Goal: Transaction & Acquisition: Purchase product/service

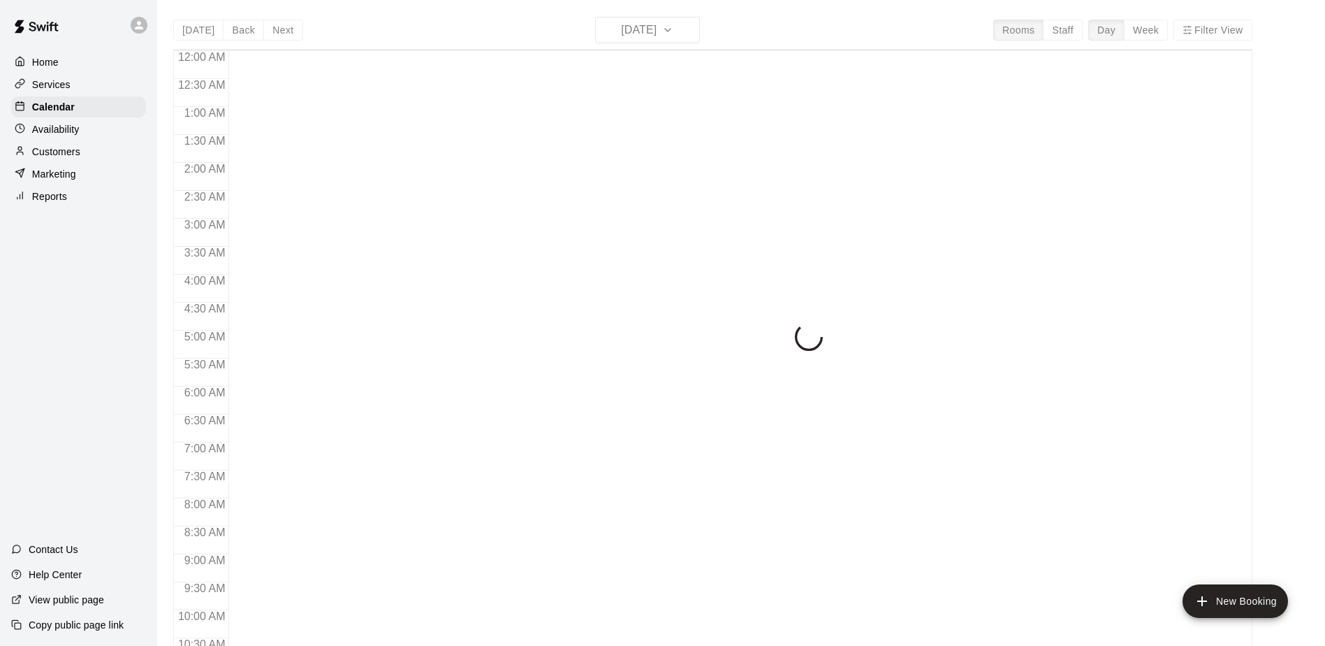
scroll to position [731, 0]
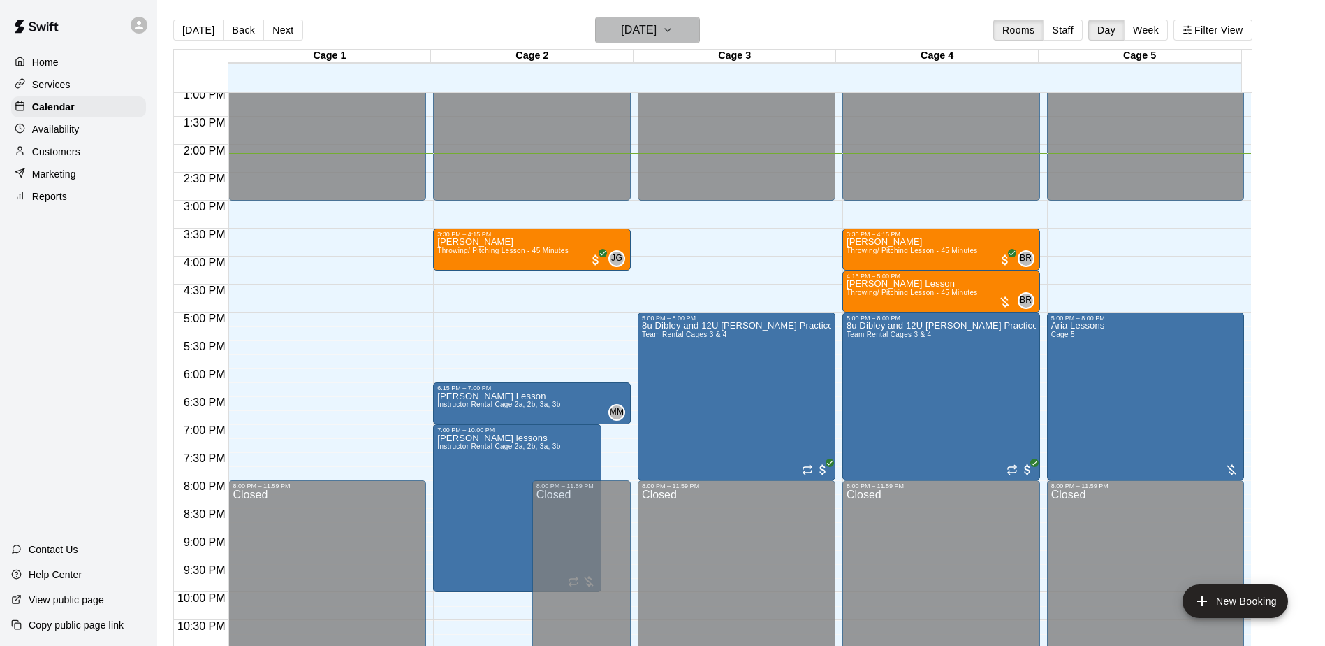
click at [657, 26] on h6 "[DATE]" at bounding box center [639, 30] width 36 height 20
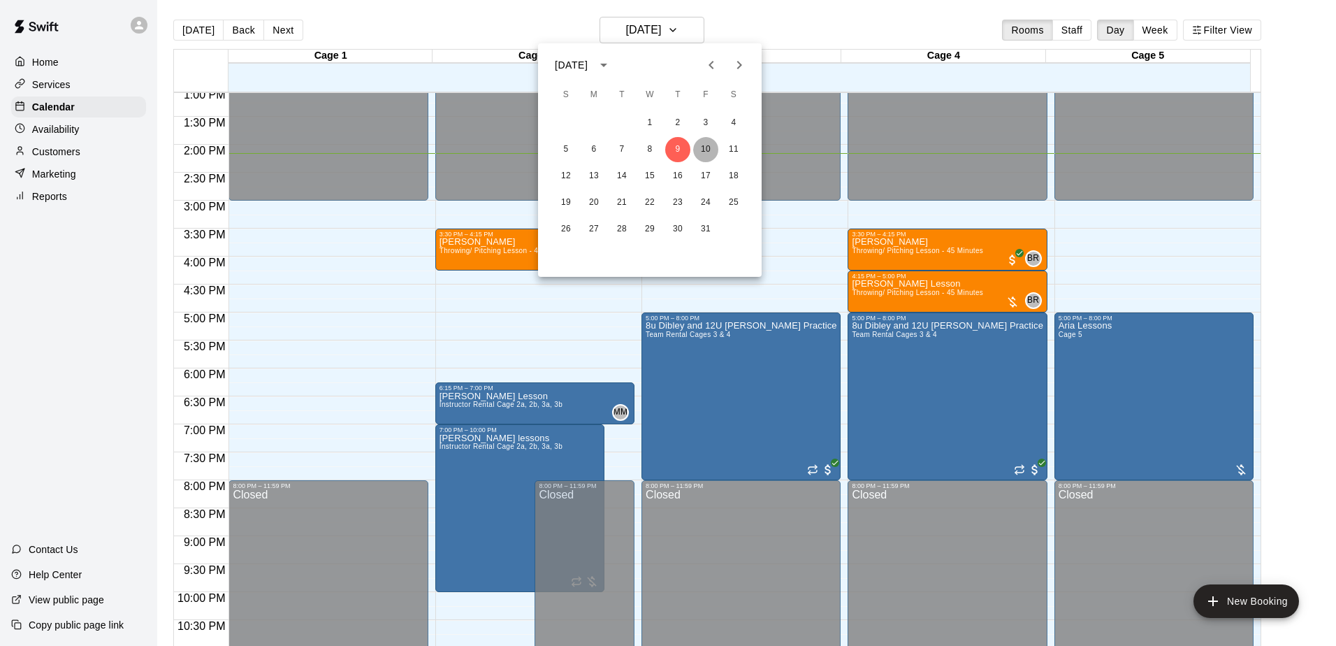
click at [709, 143] on button "10" at bounding box center [705, 149] width 25 height 25
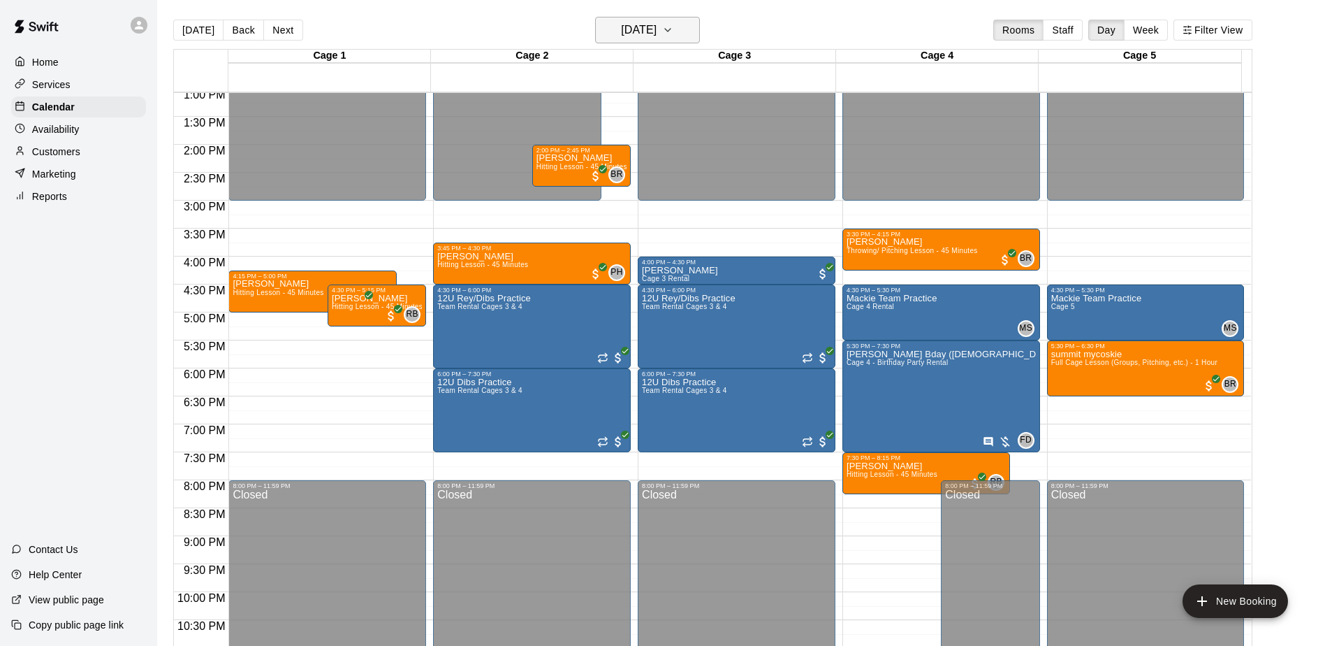
click at [655, 42] on button "Friday Oct 10" at bounding box center [647, 30] width 105 height 27
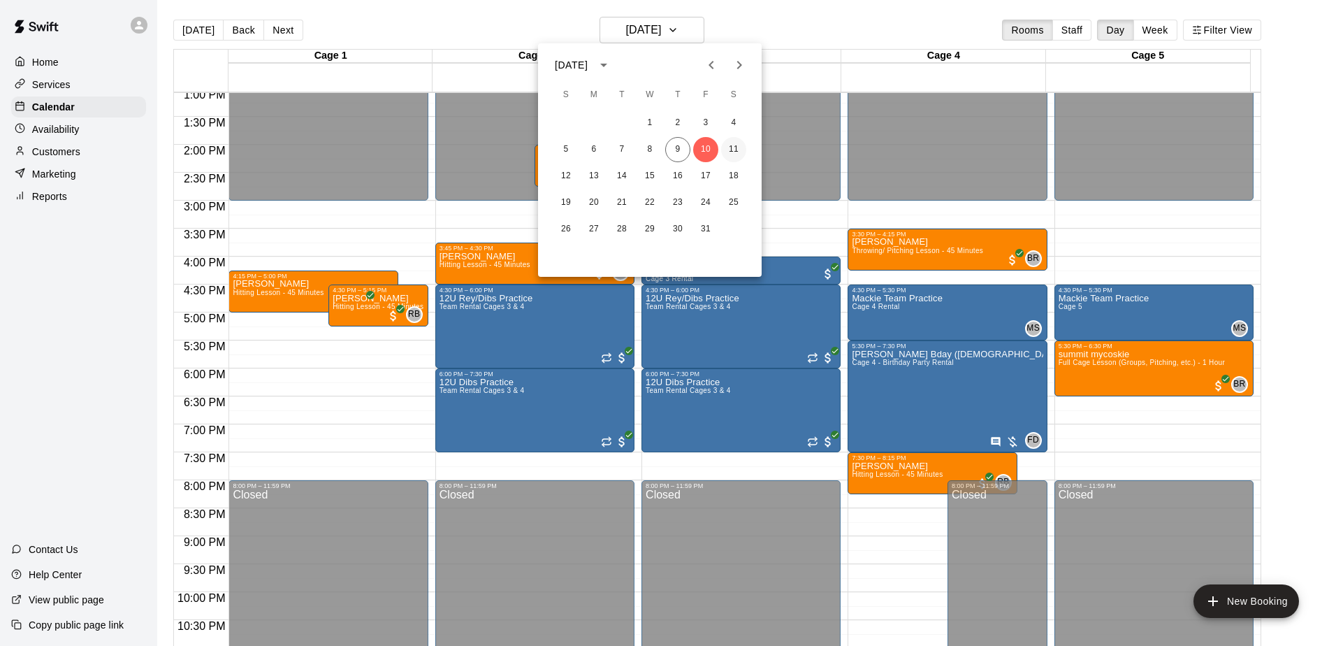
click at [739, 151] on button "11" at bounding box center [733, 149] width 25 height 25
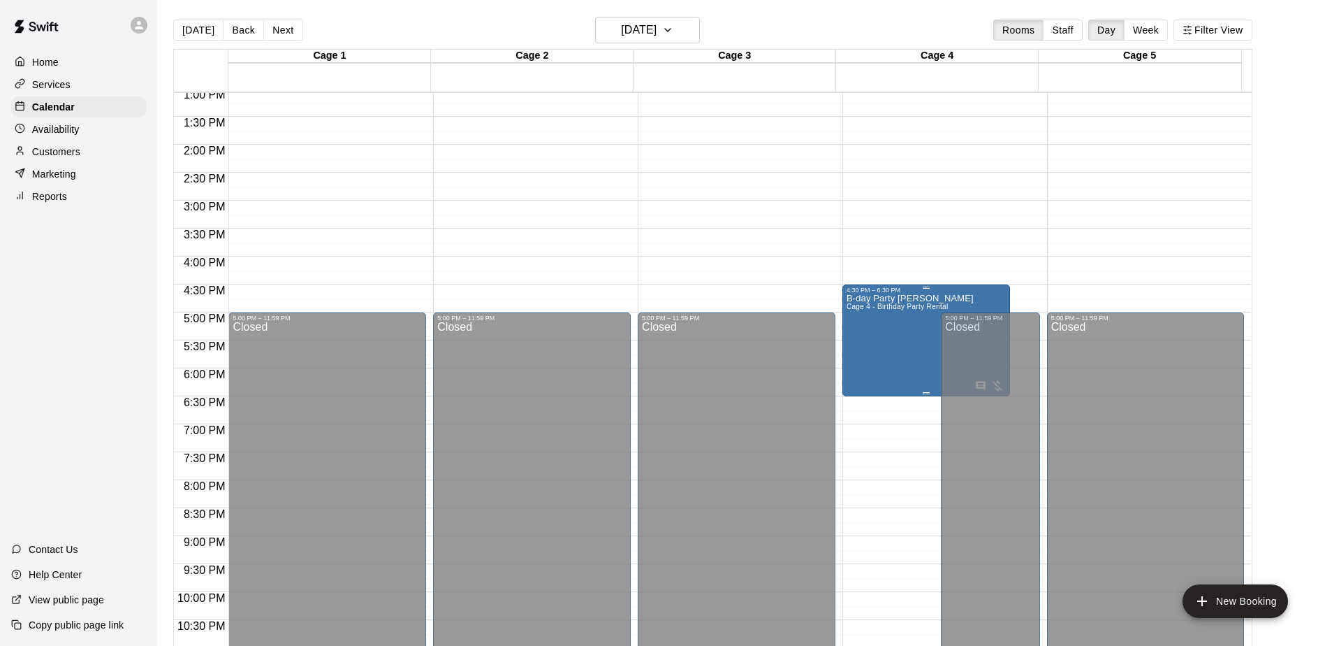
click at [916, 336] on div "B-day Party Carson Cage 4 - Birthday Party Rental" at bounding box center [910, 616] width 127 height 646
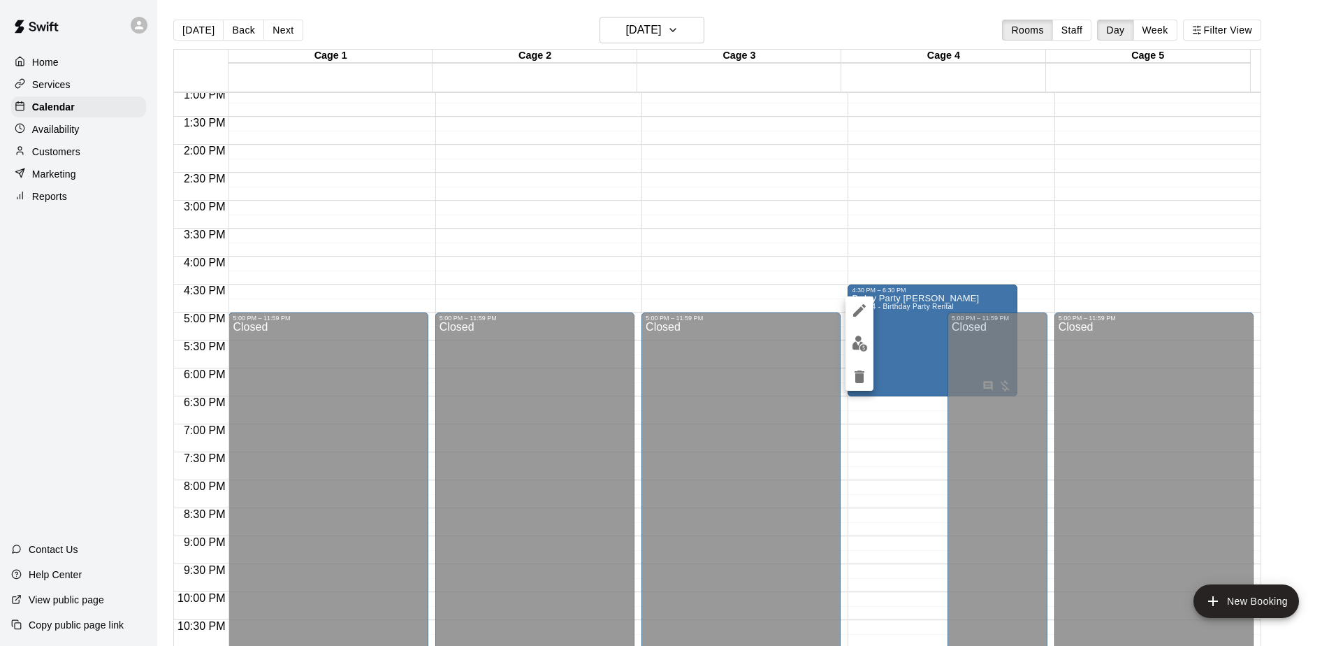
click at [866, 212] on div at bounding box center [668, 323] width 1336 height 646
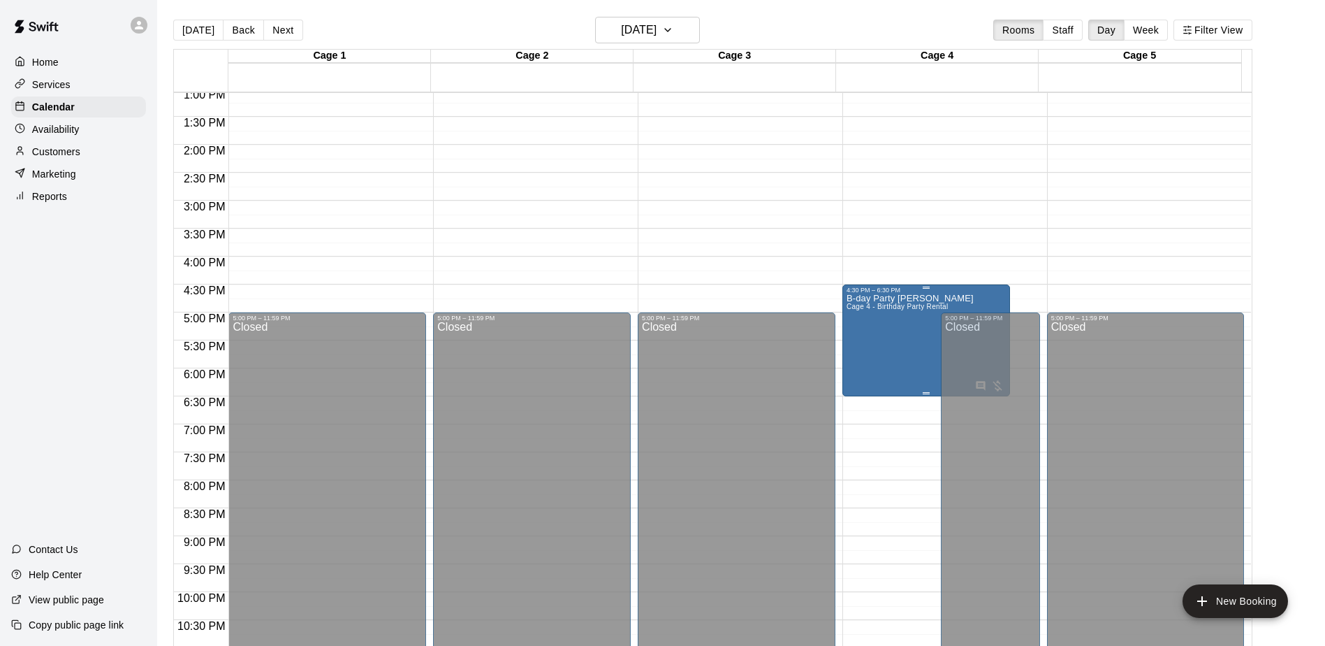
click at [909, 356] on div "B-day Party Carson Cage 4 - Birthday Party Rental" at bounding box center [910, 616] width 127 height 646
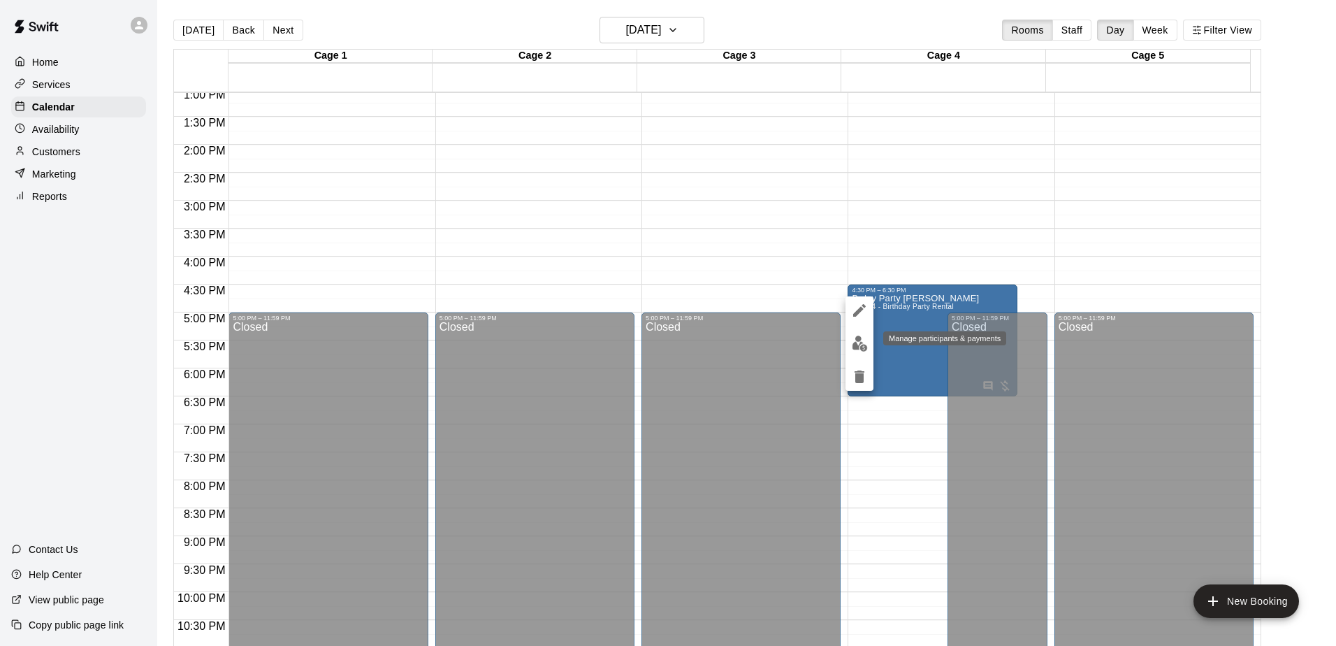
click at [864, 347] on img "edit" at bounding box center [860, 343] width 16 height 16
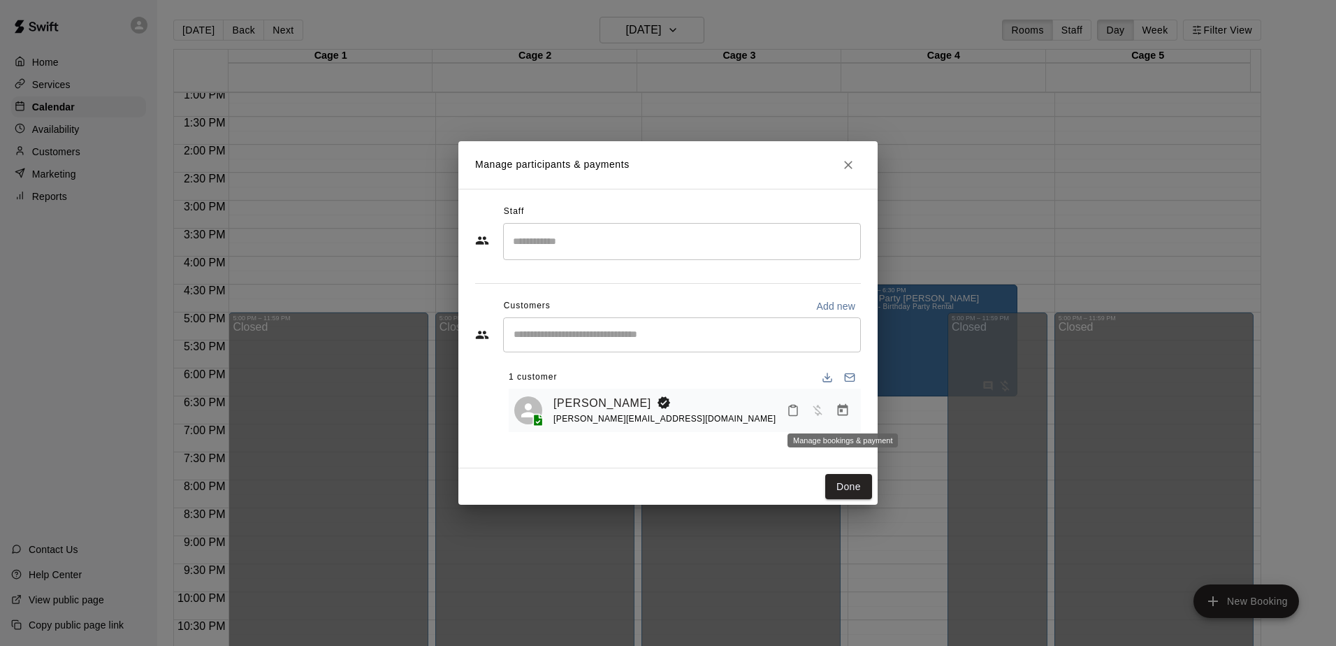
click at [844, 410] on icon "Manage bookings & payment" at bounding box center [843, 410] width 14 height 14
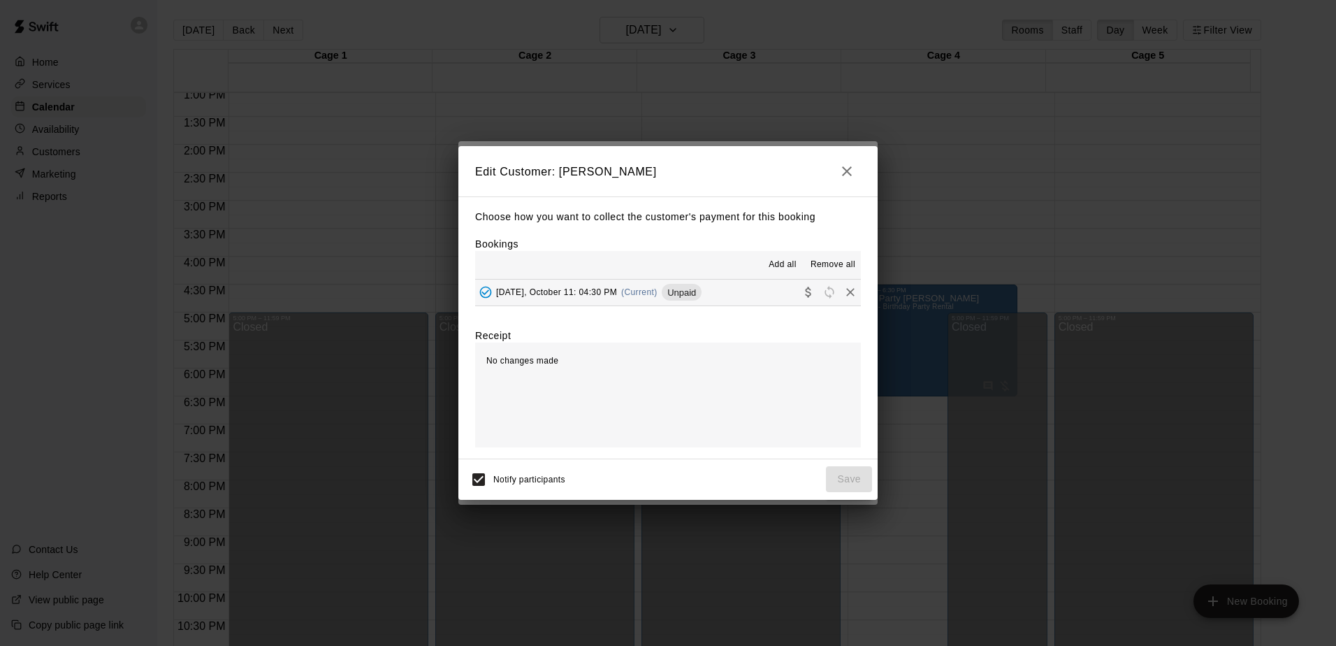
click at [598, 291] on span "Saturday, October 11: 04:30 PM" at bounding box center [556, 292] width 121 height 10
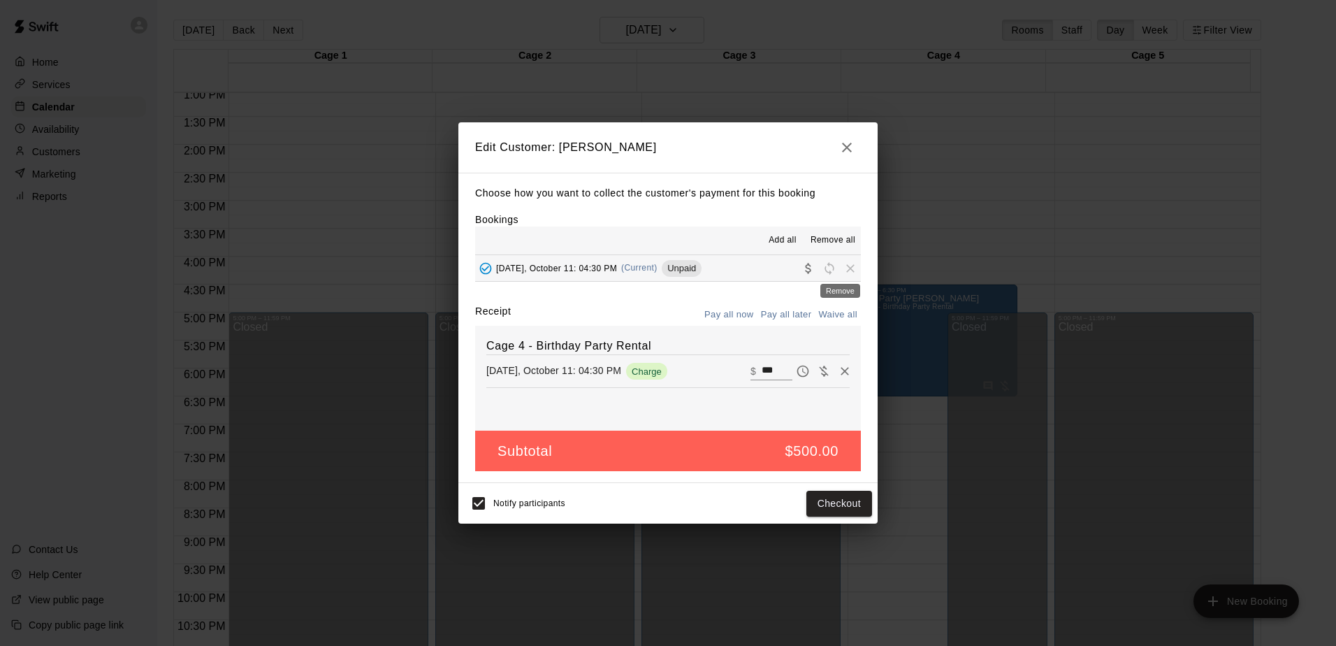
click at [840, 268] on span "Remove" at bounding box center [850, 267] width 21 height 10
click at [834, 242] on span "Remove all" at bounding box center [832, 240] width 45 height 14
click at [716, 337] on h6 "Cage 4 - Birthday Party Rental" at bounding box center [667, 346] width 363 height 18
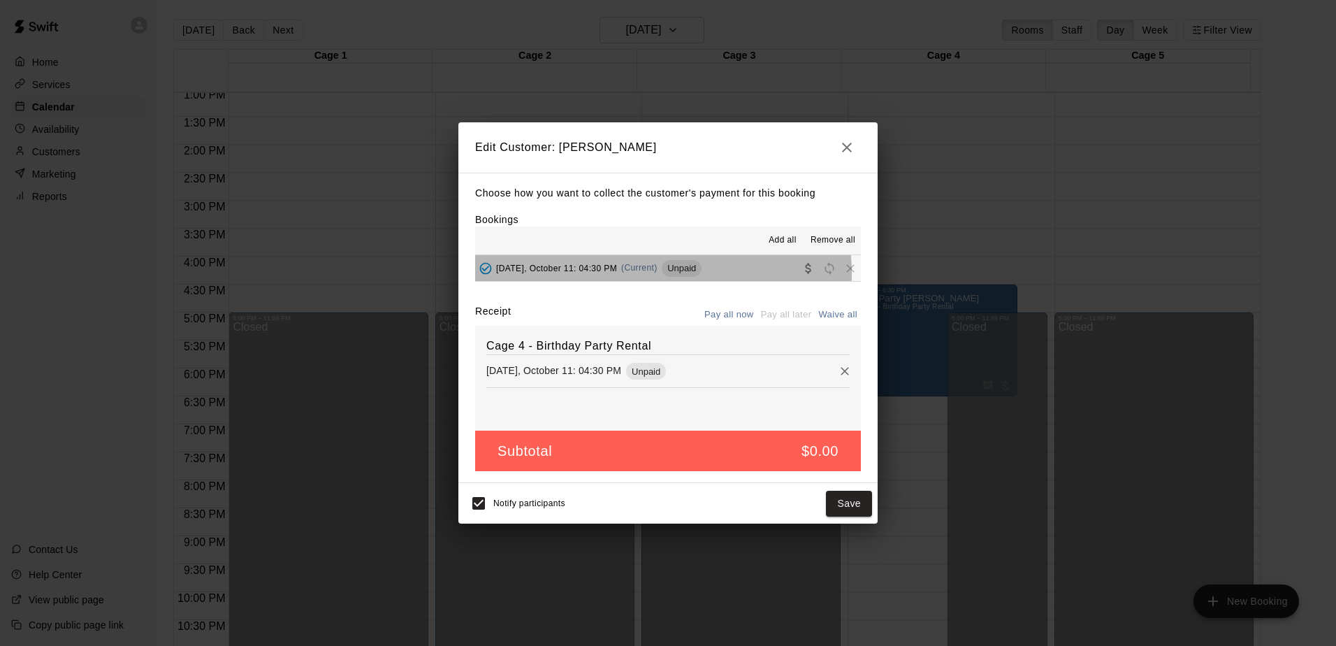
click at [570, 276] on div "Saturday, October 11: 04:30 PM (Current) Unpaid" at bounding box center [588, 268] width 226 height 21
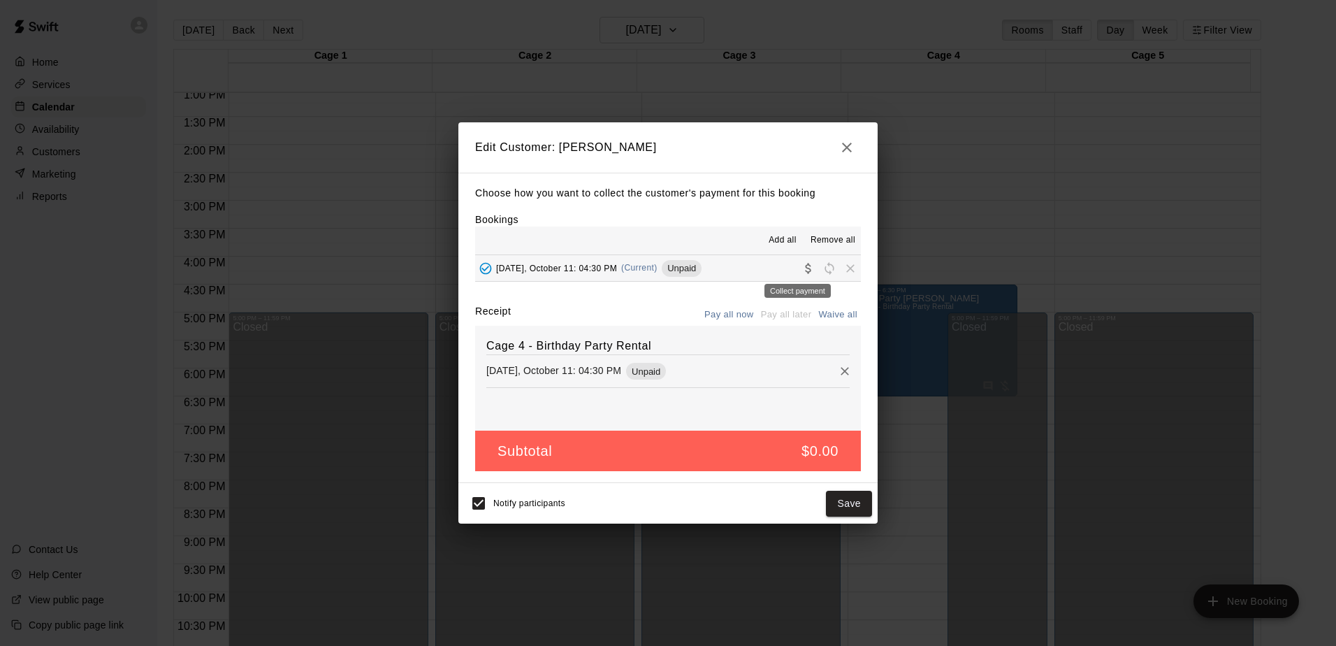
click at [805, 269] on icon "Collect payment" at bounding box center [808, 268] width 6 height 10
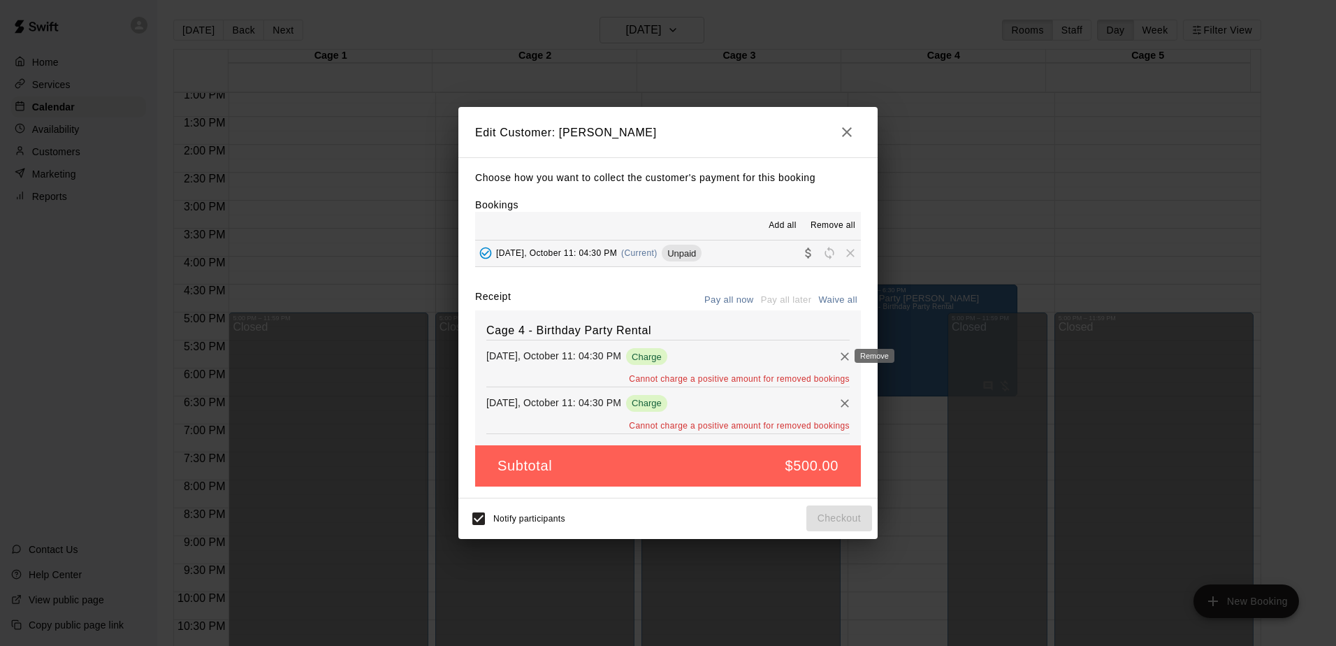
click at [838, 355] on icon "Remove" at bounding box center [845, 356] width 14 height 14
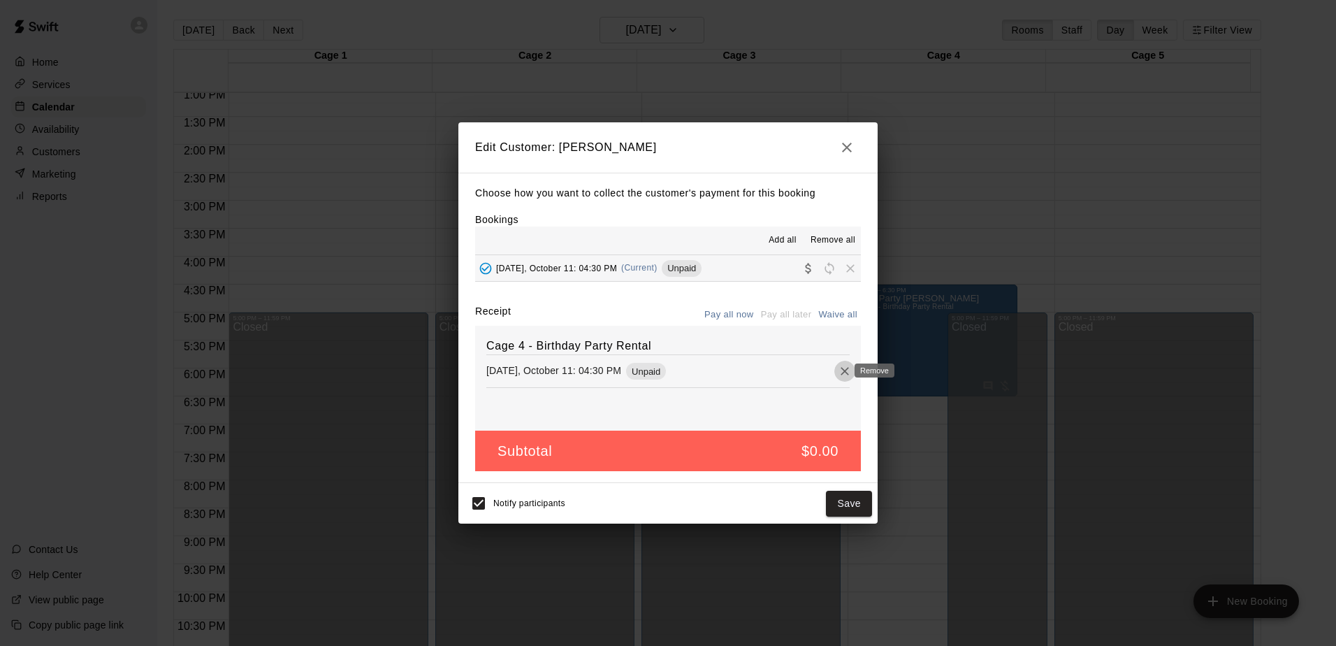
click at [838, 368] on icon "Remove" at bounding box center [845, 371] width 14 height 14
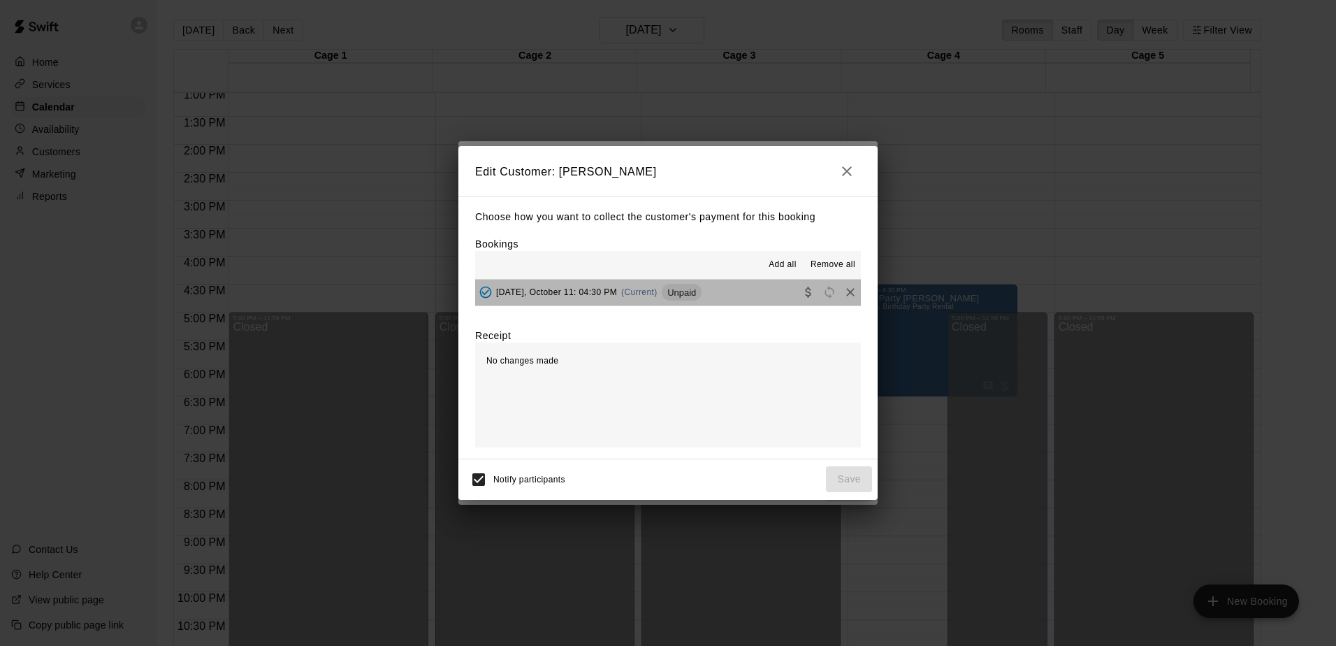
click at [757, 295] on button "Saturday, October 11: 04:30 PM (Current) Unpaid" at bounding box center [668, 292] width 386 height 26
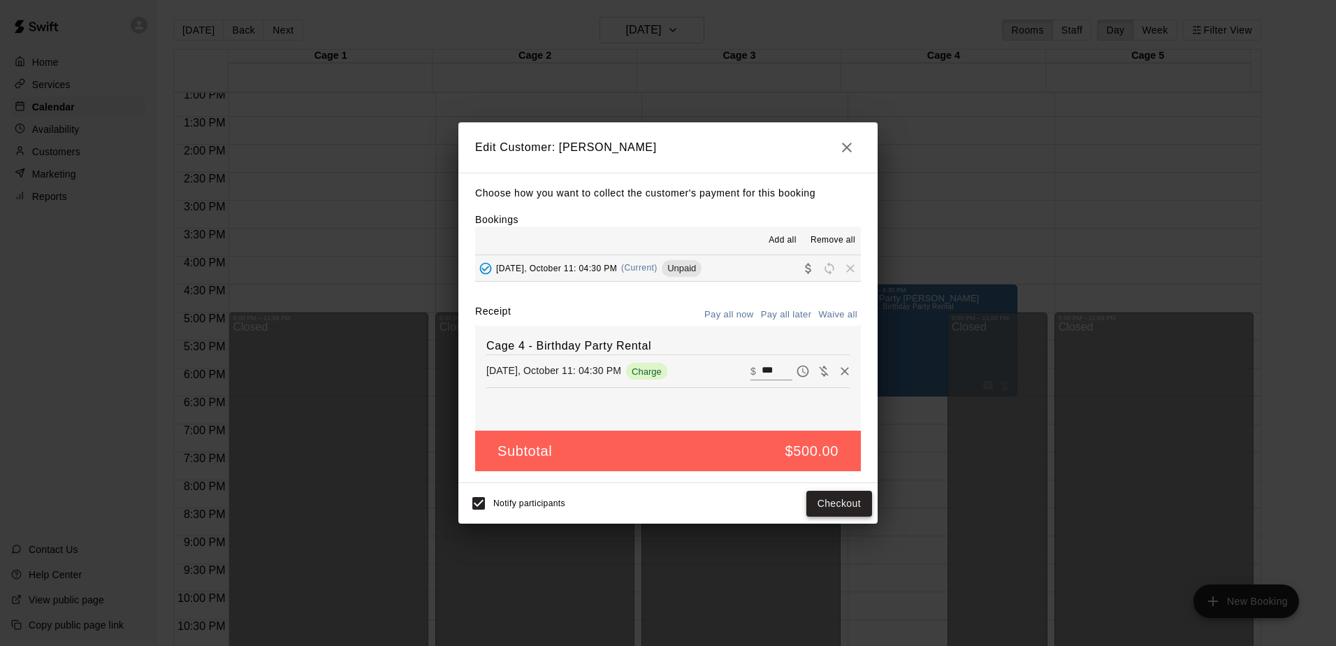
click at [821, 510] on button "Checkout" at bounding box center [839, 503] width 66 height 26
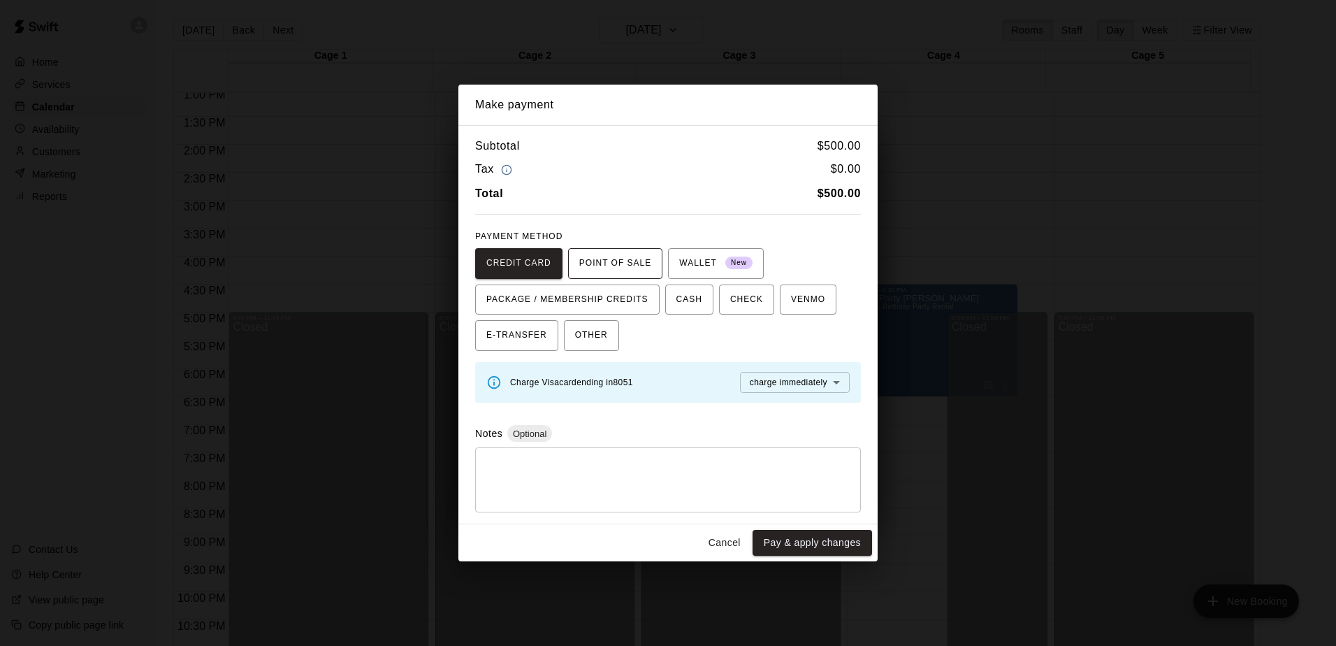
click at [602, 258] on span "POINT OF SALE" at bounding box center [615, 263] width 72 height 22
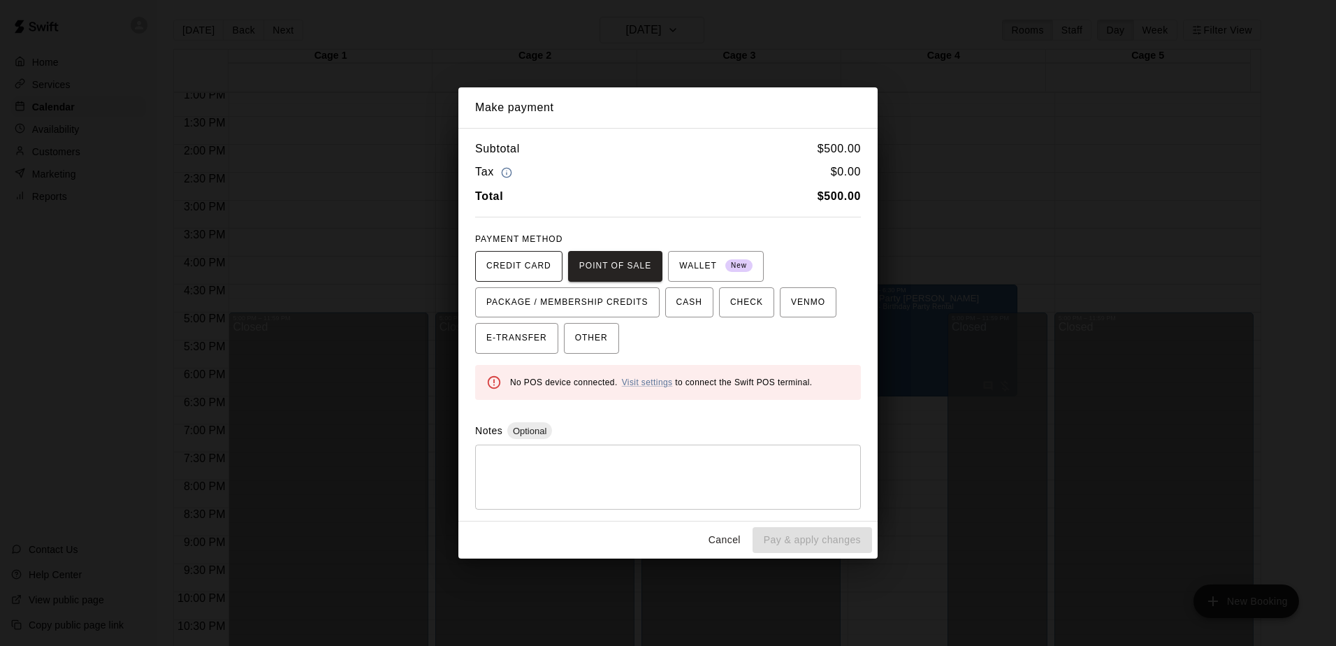
click at [495, 265] on span "CREDIT CARD" at bounding box center [518, 266] width 65 height 22
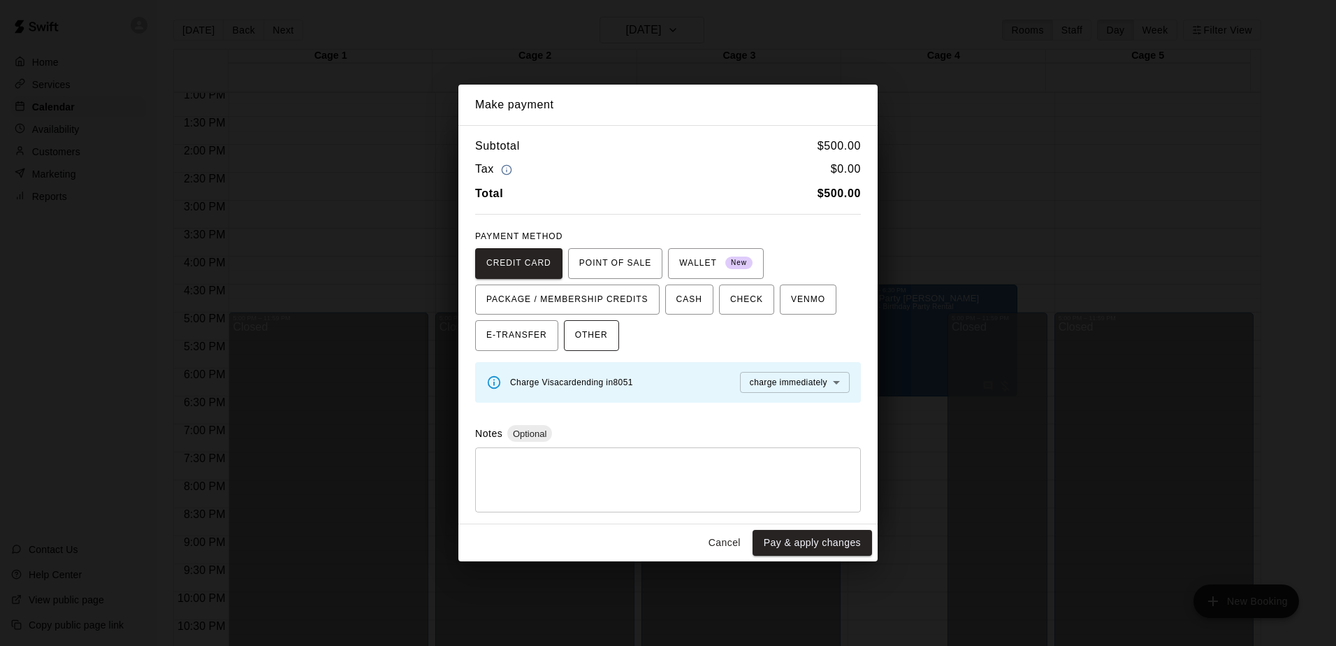
click at [587, 334] on span "OTHER" at bounding box center [591, 335] width 33 height 22
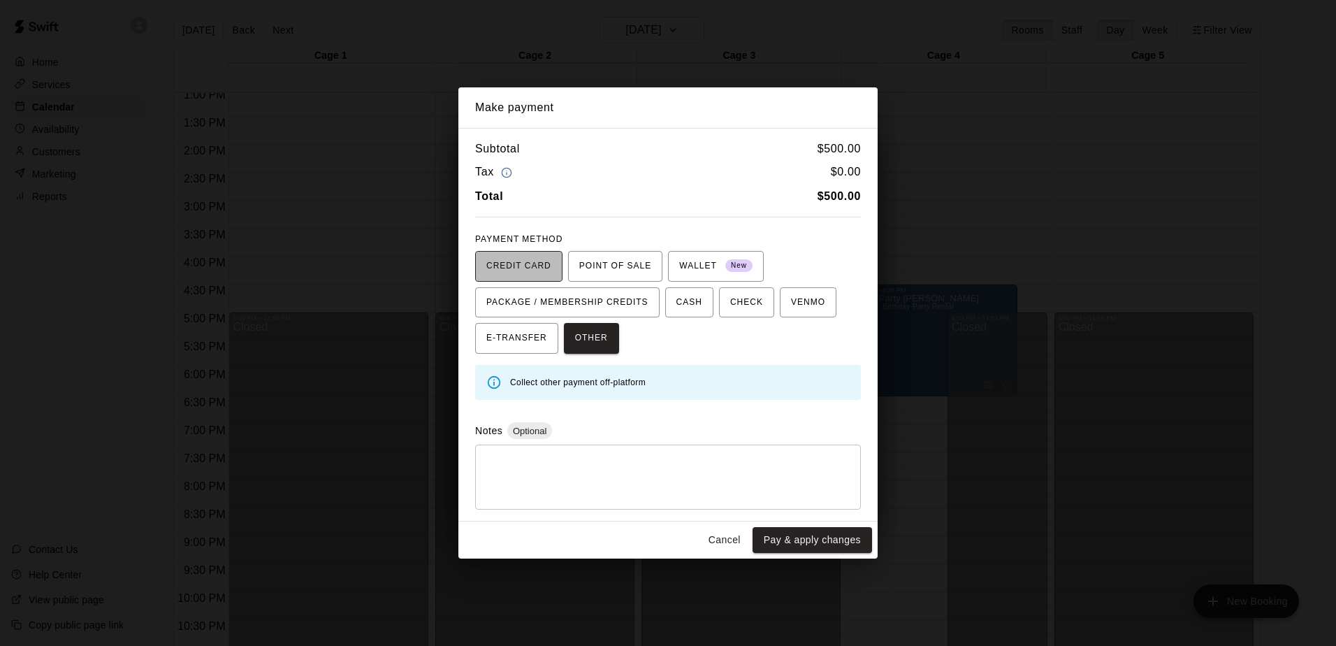
click at [527, 275] on span "CREDIT CARD" at bounding box center [518, 266] width 65 height 22
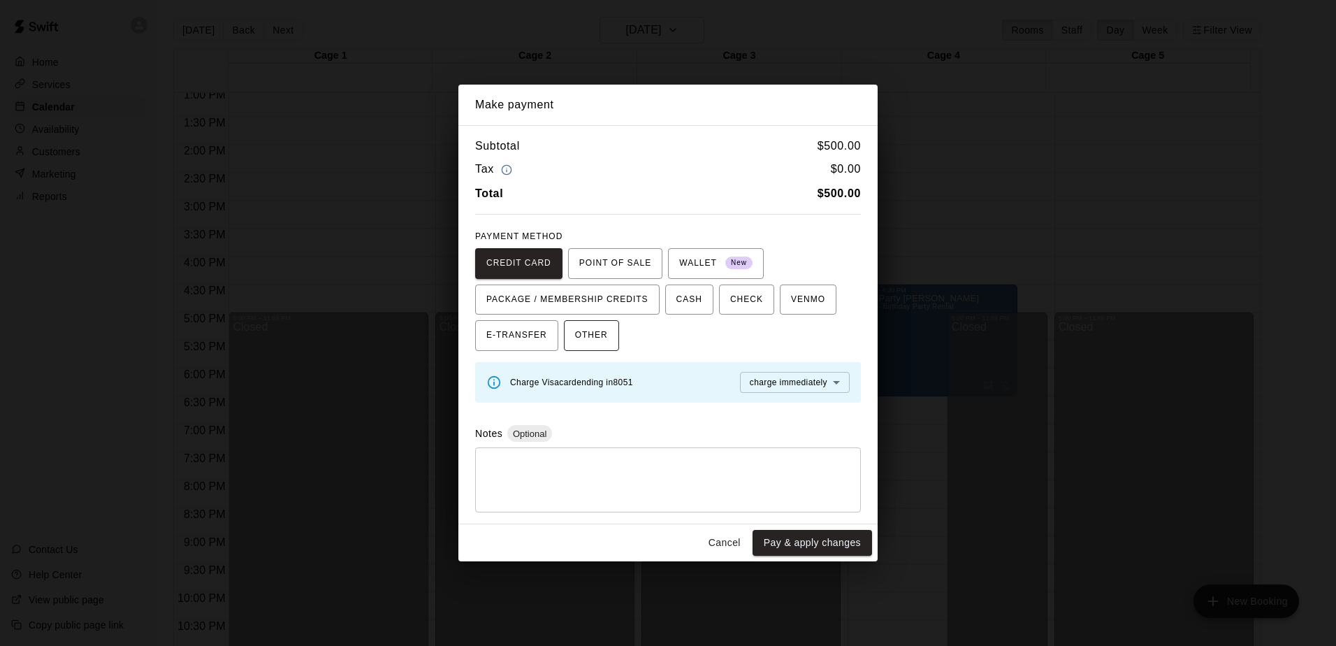
click at [585, 344] on span "OTHER" at bounding box center [591, 335] width 33 height 22
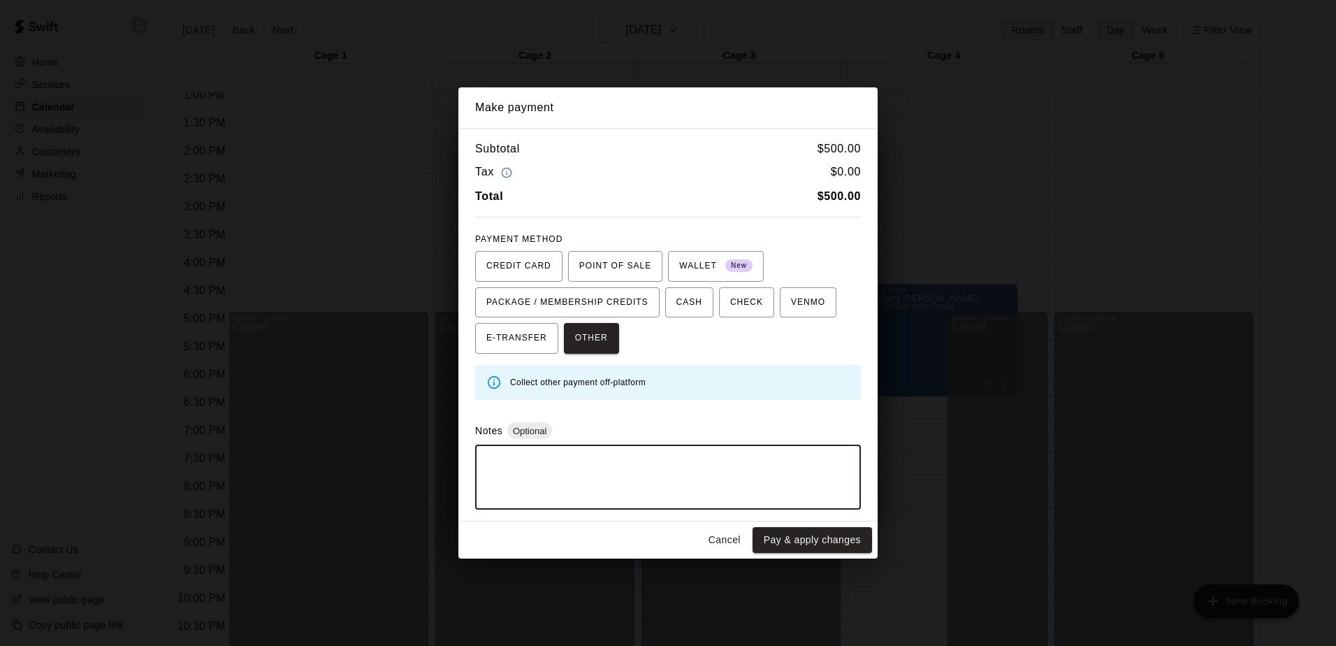
click at [487, 472] on textarea at bounding box center [668, 477] width 366 height 42
click at [508, 265] on span "CREDIT CARD" at bounding box center [518, 266] width 65 height 22
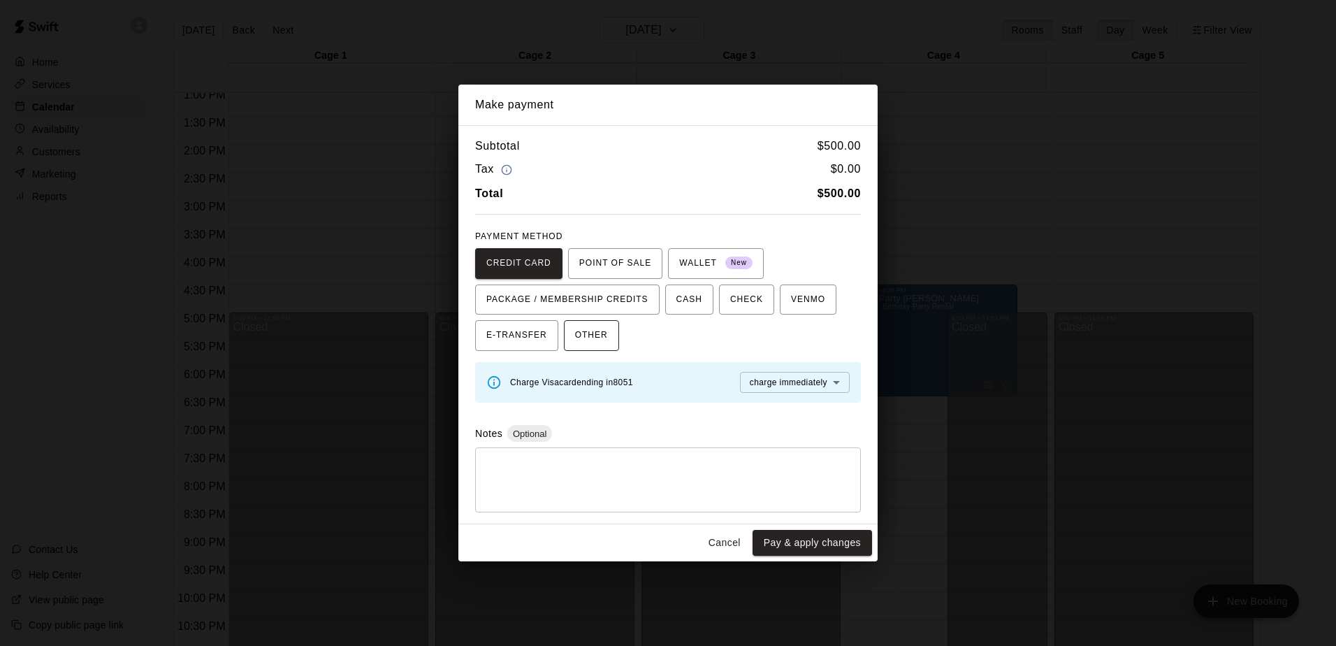
click at [599, 335] on span "OTHER" at bounding box center [591, 335] width 33 height 22
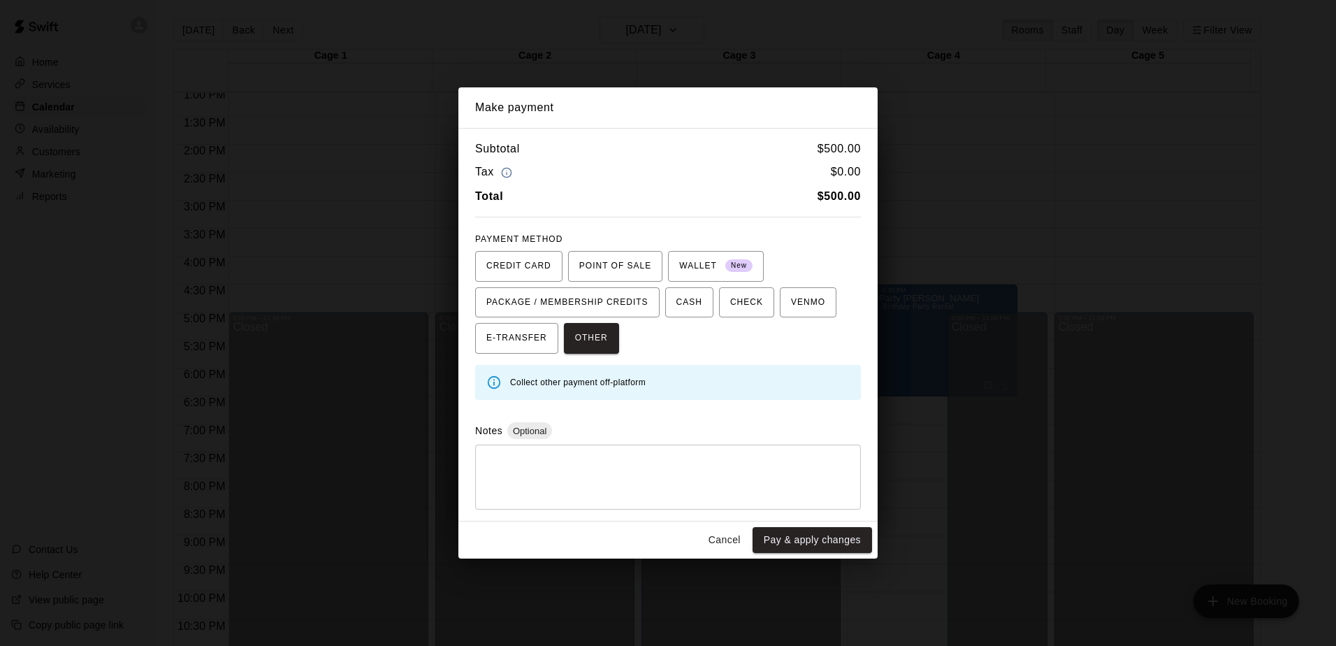
click at [1107, 277] on div "Make payment Subtotal $ 500.00 Tax $ 0.00 Total $ 500.00 PAYMENT METHOD CREDIT …" at bounding box center [668, 323] width 1336 height 646
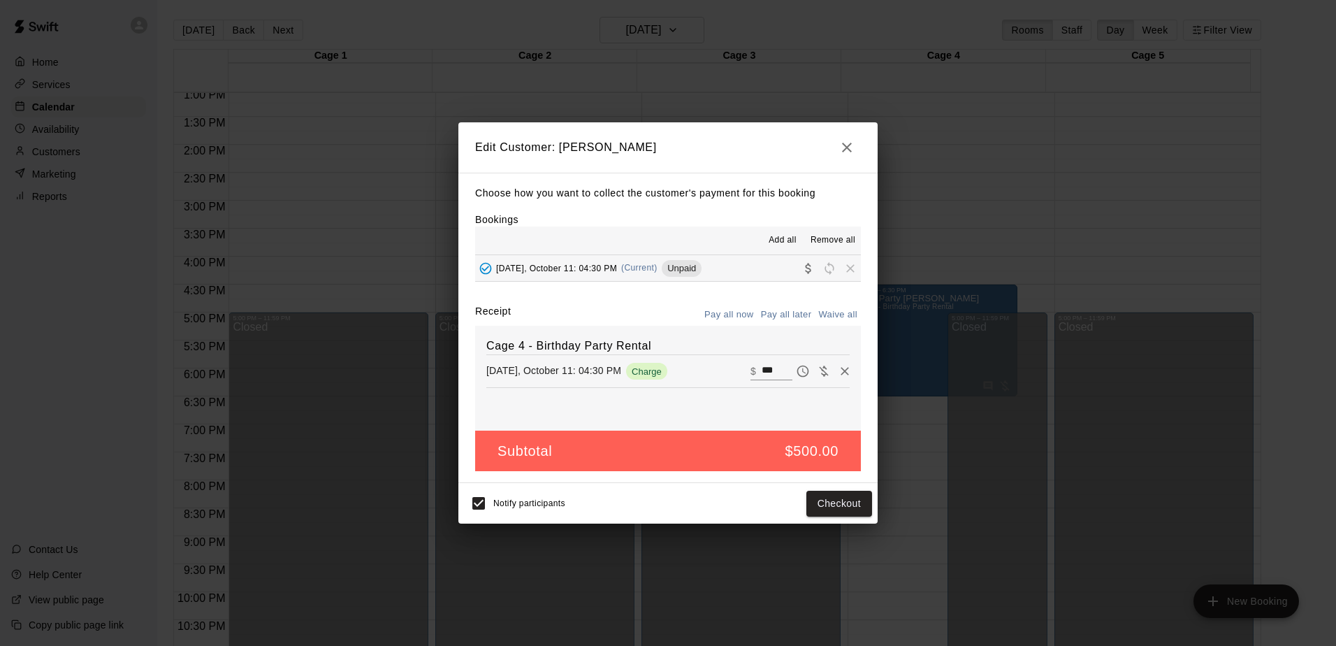
click at [838, 144] on icon "button" at bounding box center [846, 147] width 17 height 17
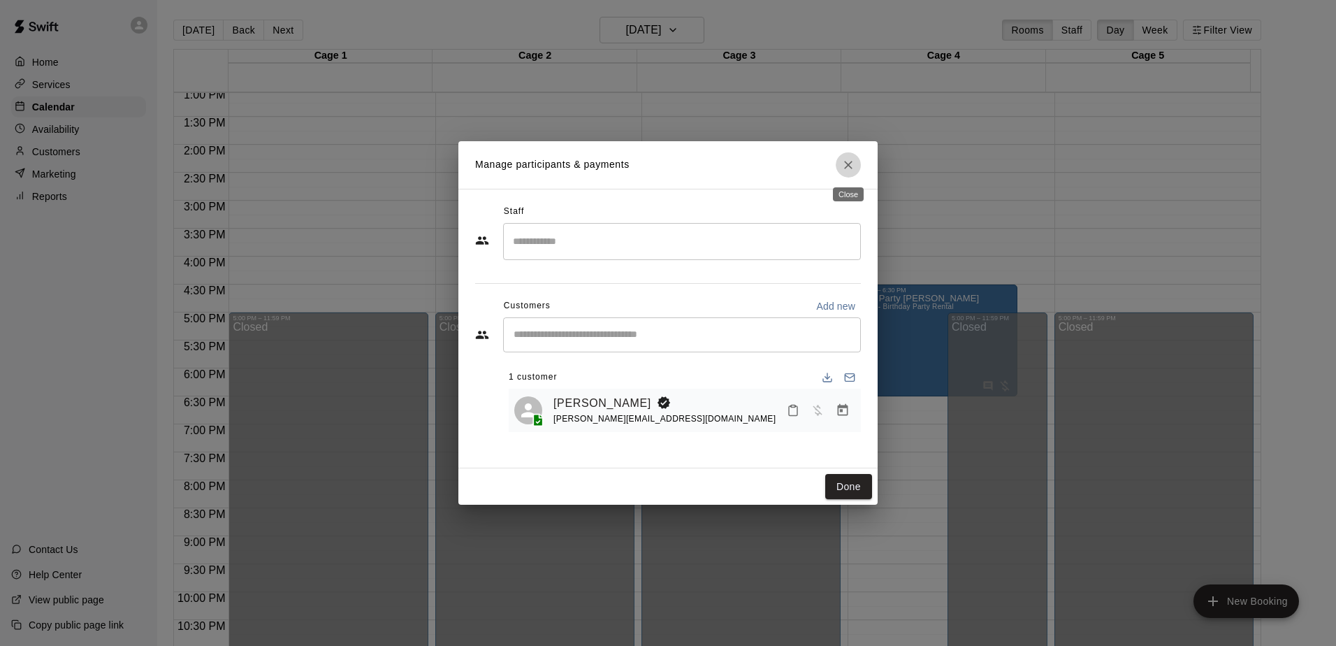
click at [847, 156] on button "Close" at bounding box center [848, 164] width 25 height 25
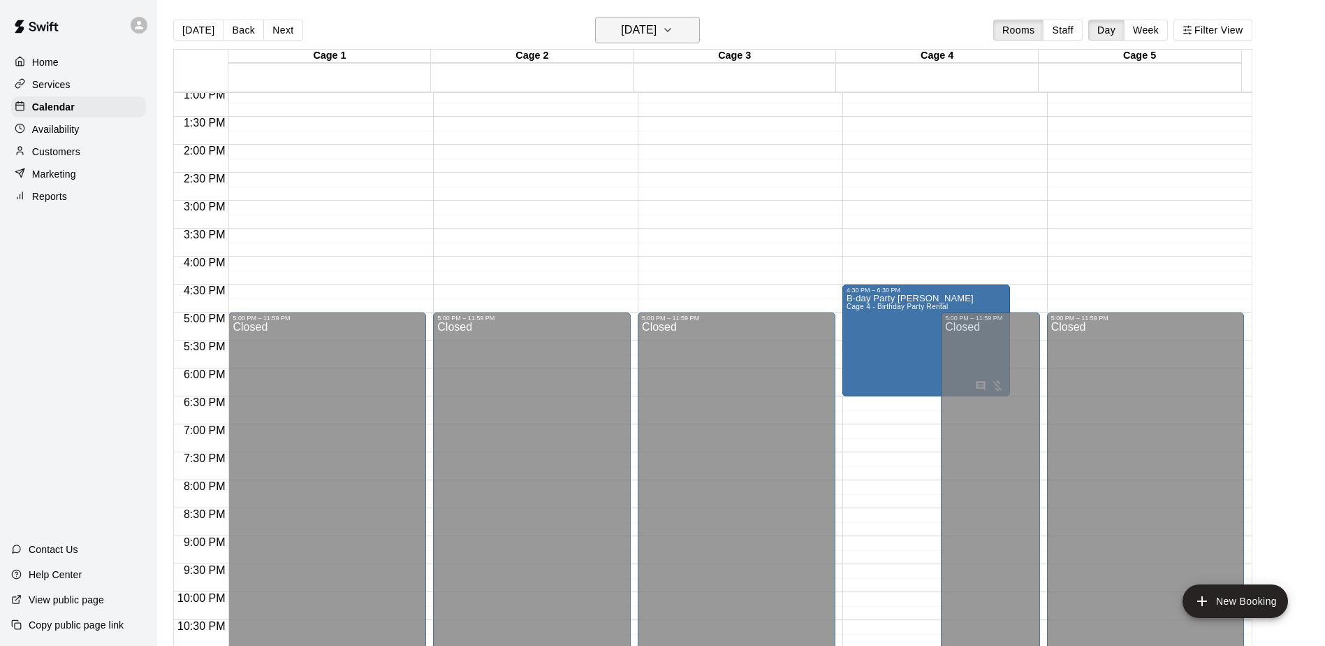
click at [657, 35] on h6 "Saturday Oct 11" at bounding box center [639, 30] width 36 height 20
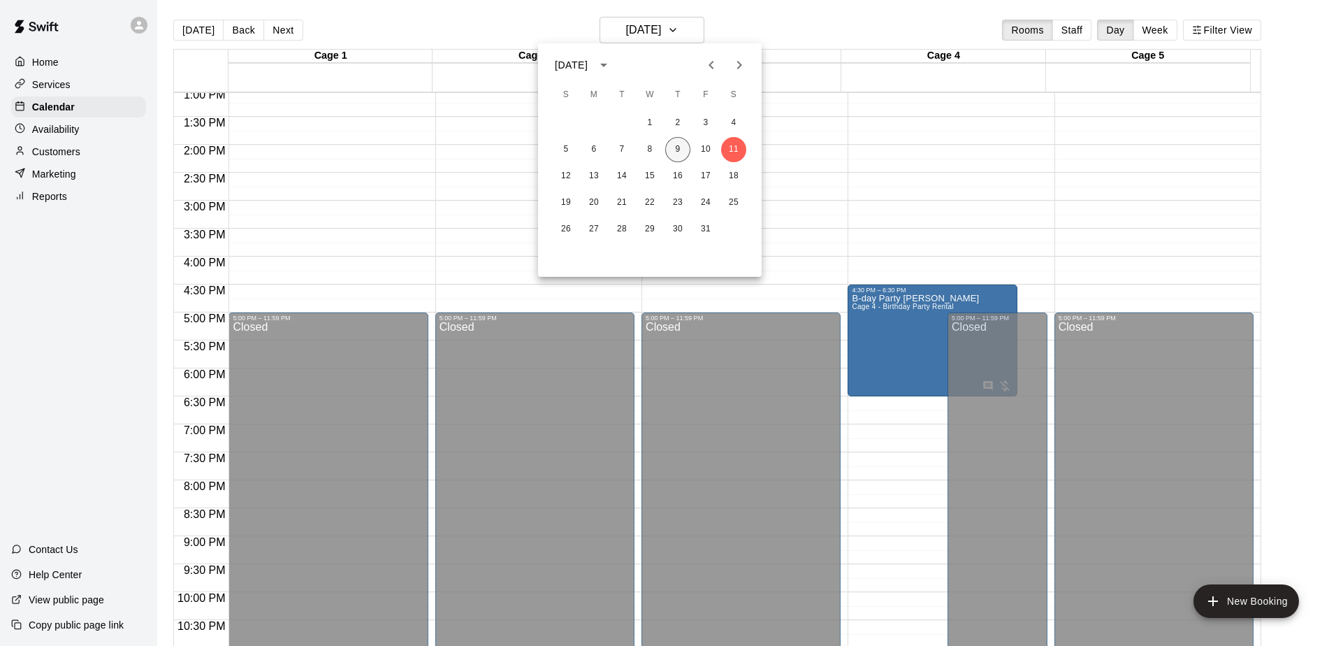
click at [679, 145] on button "9" at bounding box center [677, 149] width 25 height 25
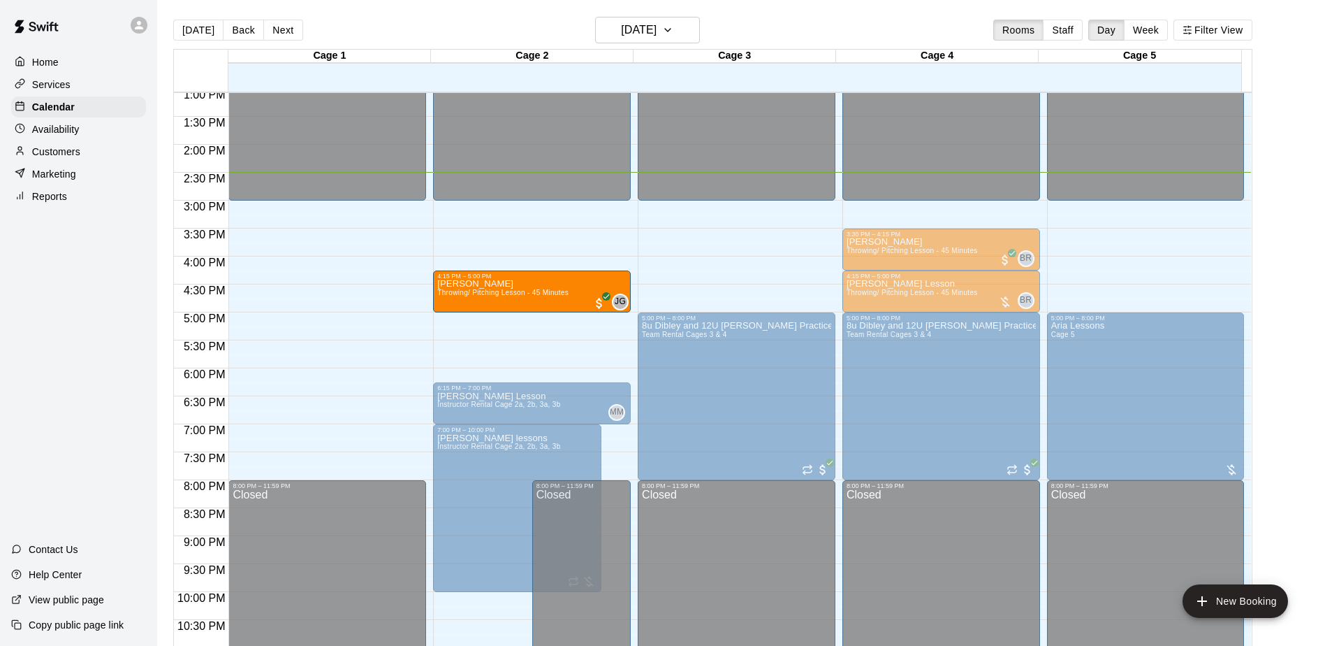
drag, startPoint x: 543, startPoint y: 250, endPoint x: 543, endPoint y: 300, distance: 50.3
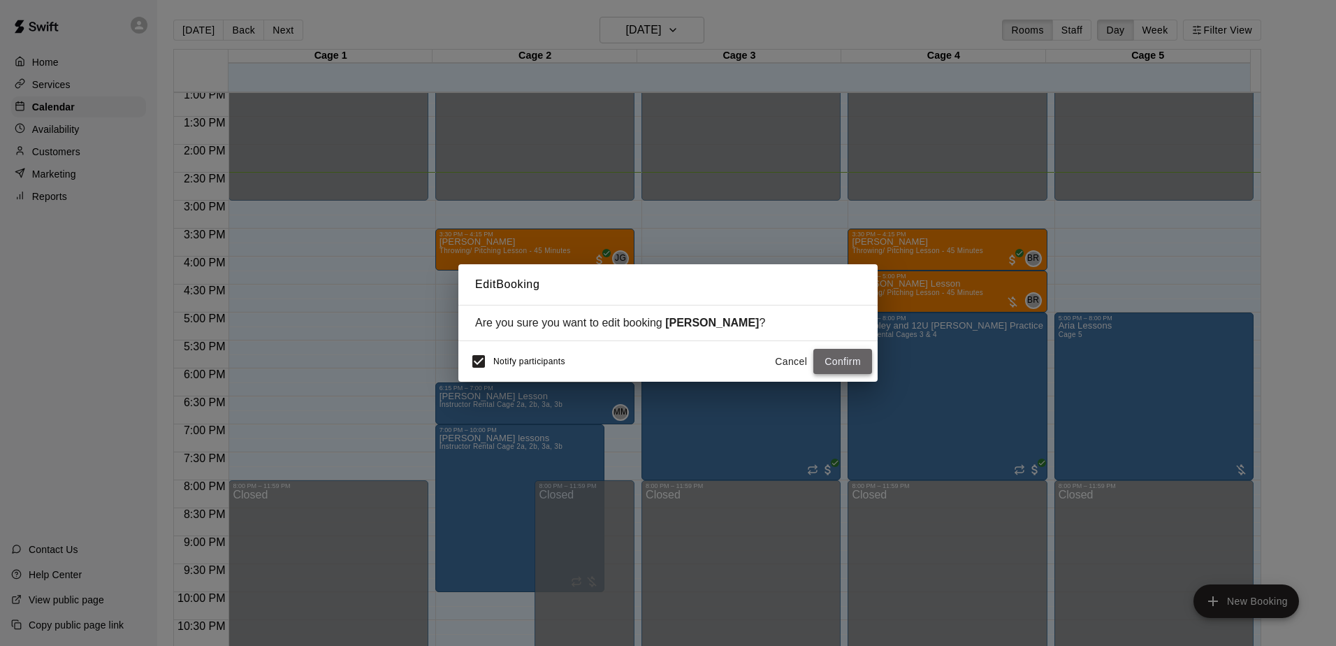
click at [855, 364] on button "Confirm" at bounding box center [842, 362] width 59 height 26
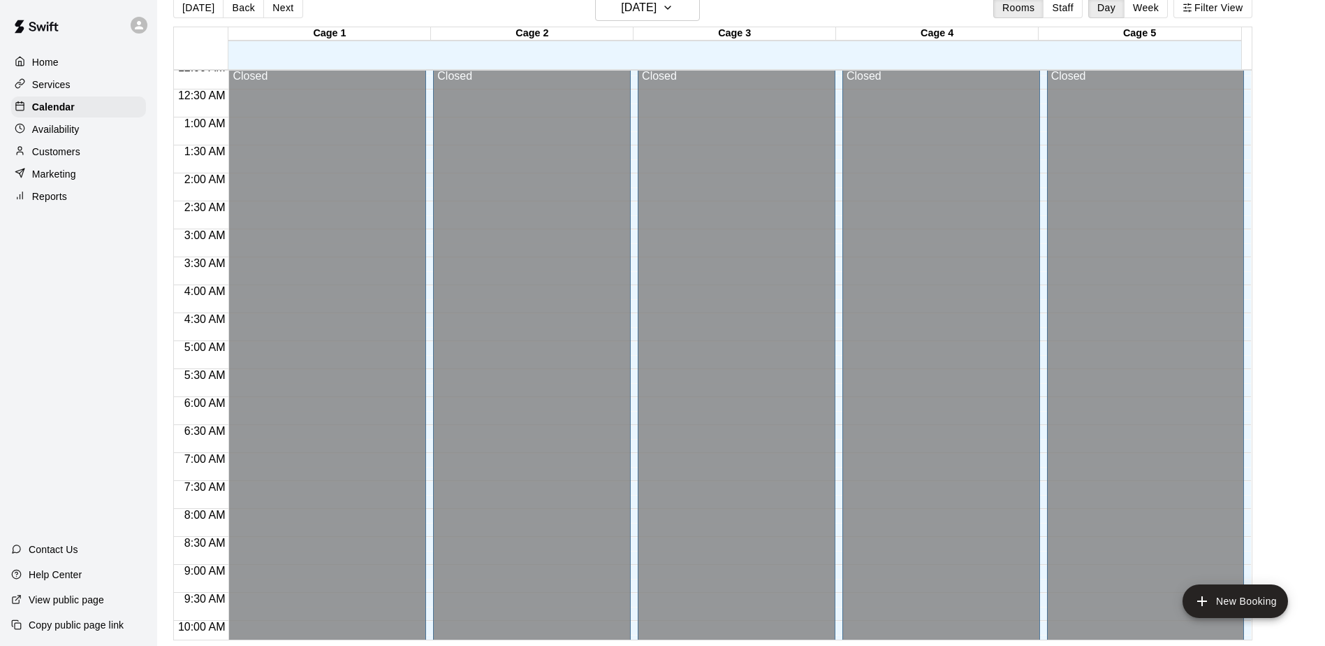
scroll to position [6, 0]
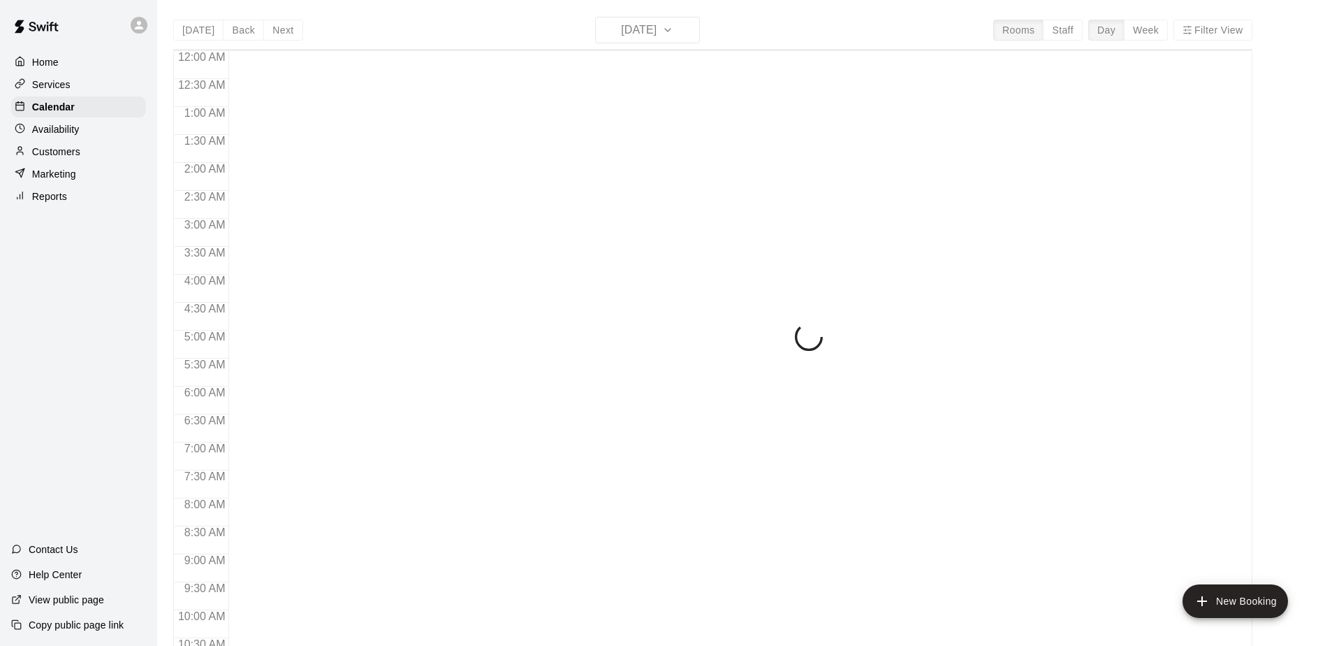
scroll to position [731, 0]
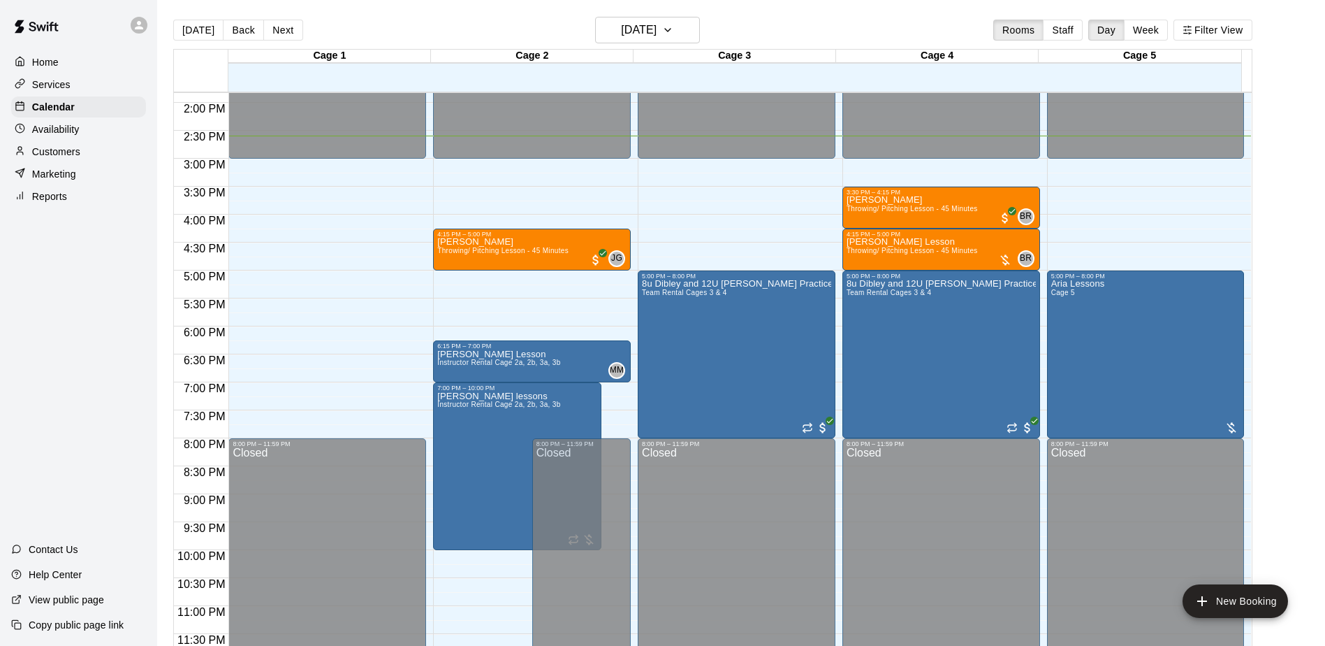
scroll to position [22, 0]
